Goal: Check status

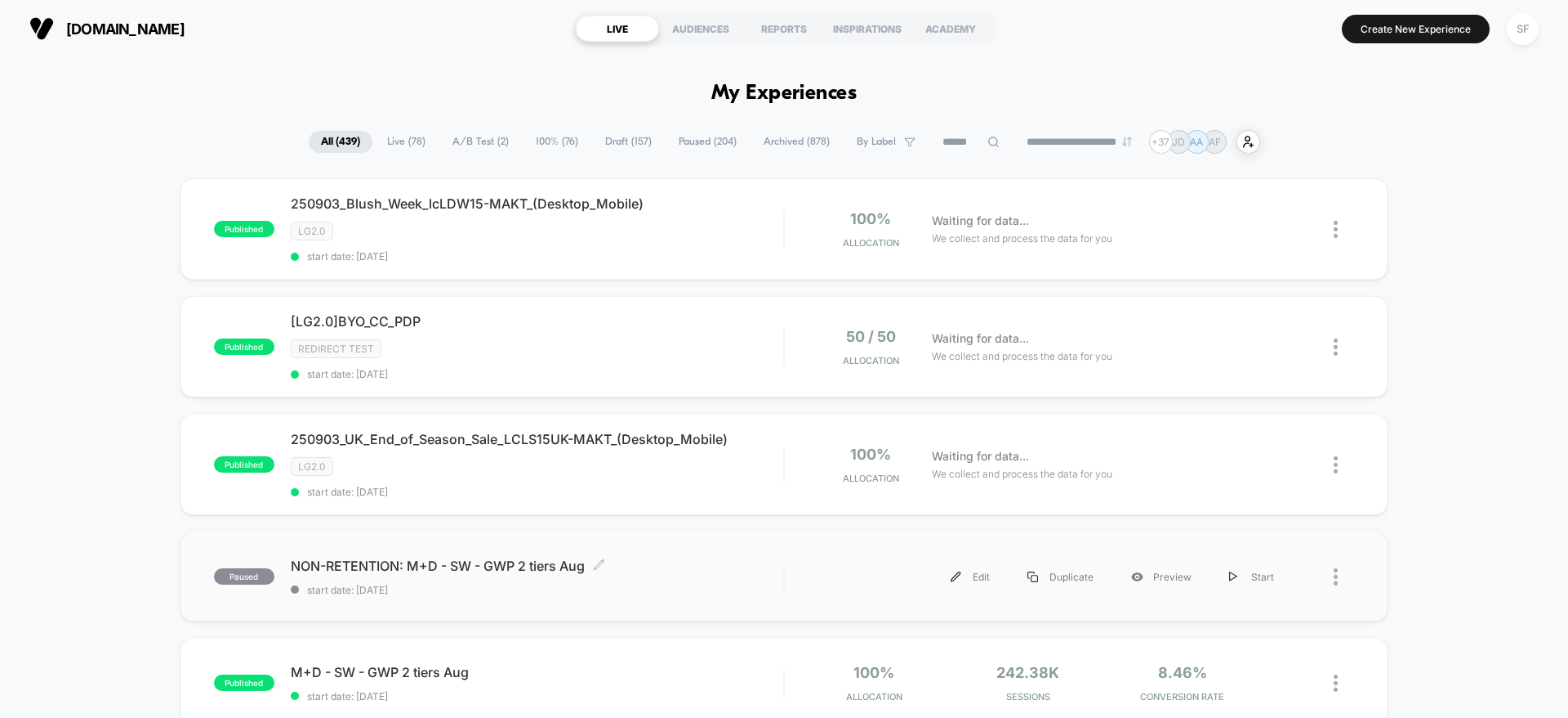
scroll to position [122, 0]
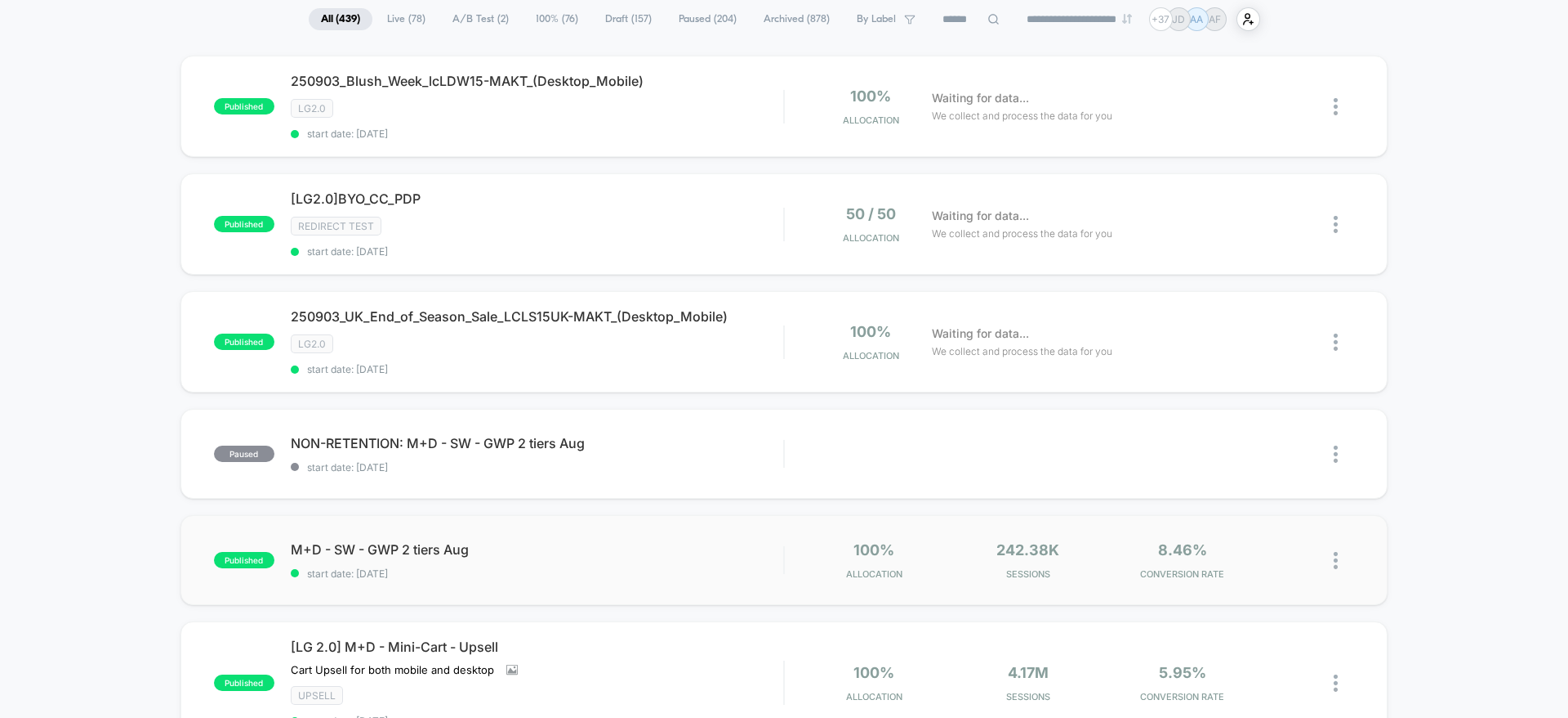
click at [656, 530] on div "published M+D - SW - GWP 2 tiers Aug start date: [DATE] 100% Allocation 242.38k…" at bounding box center [784, 560] width 1207 height 90
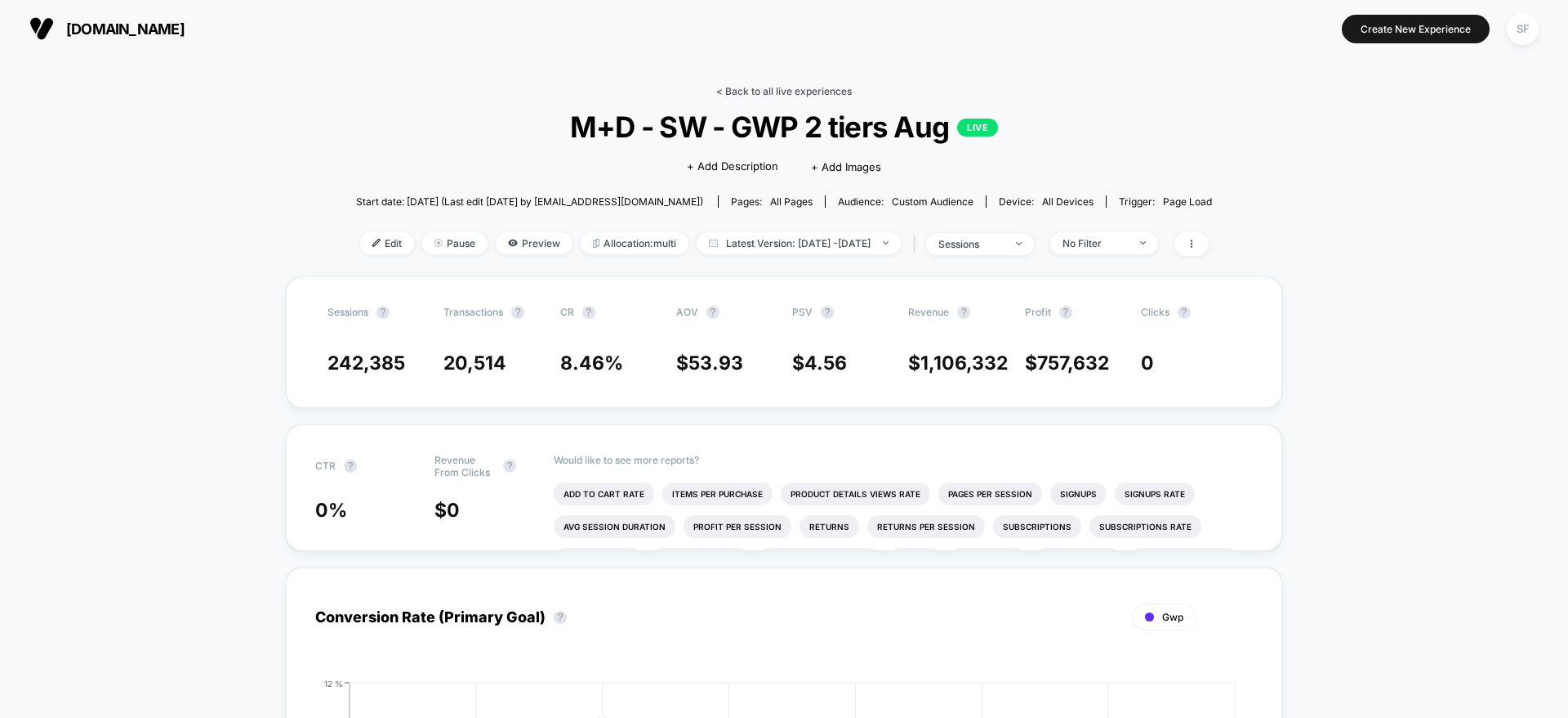
click at [773, 89] on link "< Back to all live experiences" at bounding box center [784, 91] width 136 height 12
